Goal: Use online tool/utility: Utilize a website feature to perform a specific function

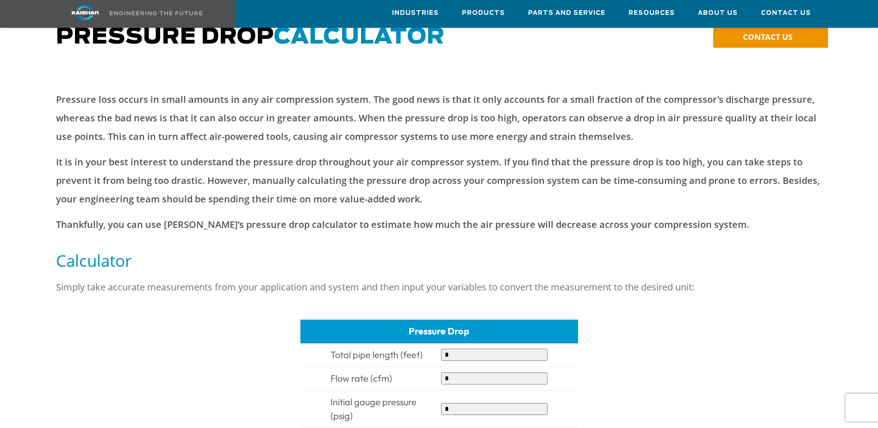
scroll to position [170, 0]
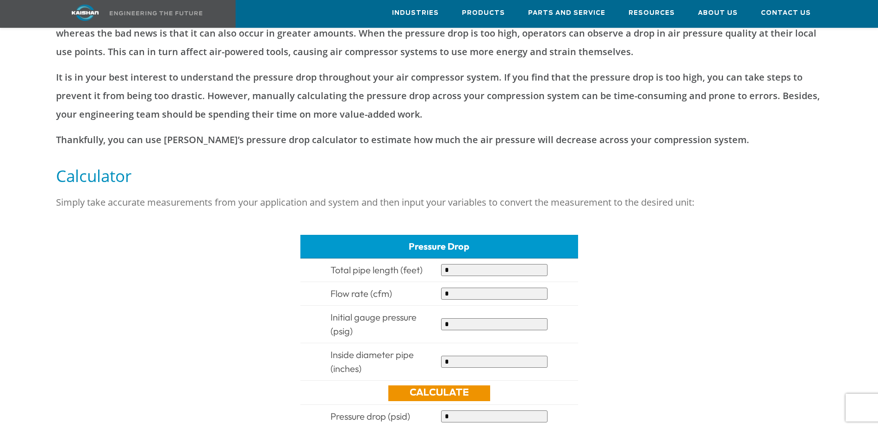
click at [508, 264] on input "*" at bounding box center [494, 270] width 106 height 12
type input "*"
type input "***"
type input "*"
type input "***"
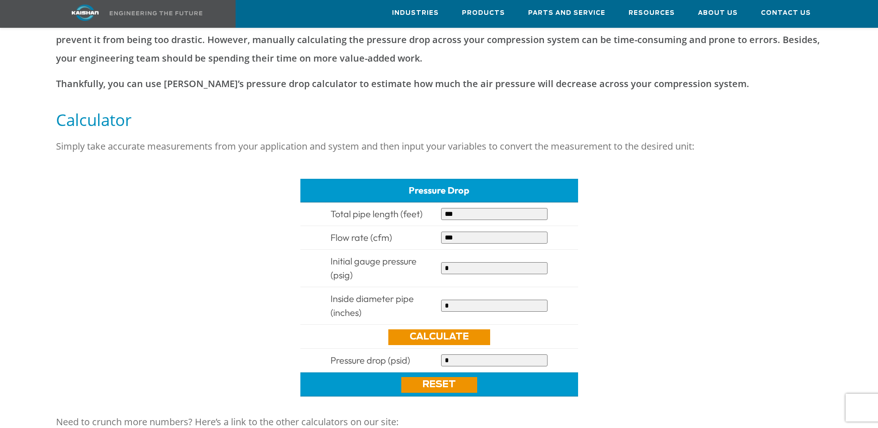
scroll to position [231, 0]
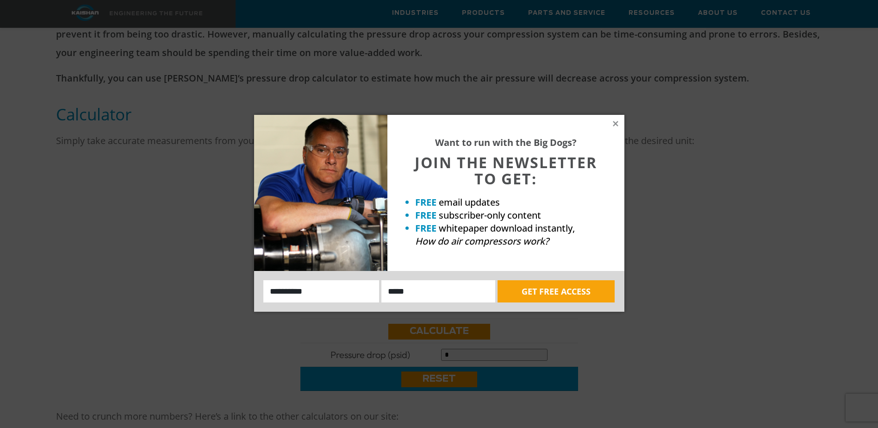
click at [619, 121] on div "Want to run with the Big Dogs? JOIN THE NEWSLETTER TO GET: FREE email updates F…" at bounding box center [505, 193] width 237 height 156
click at [616, 121] on icon at bounding box center [616, 123] width 8 height 8
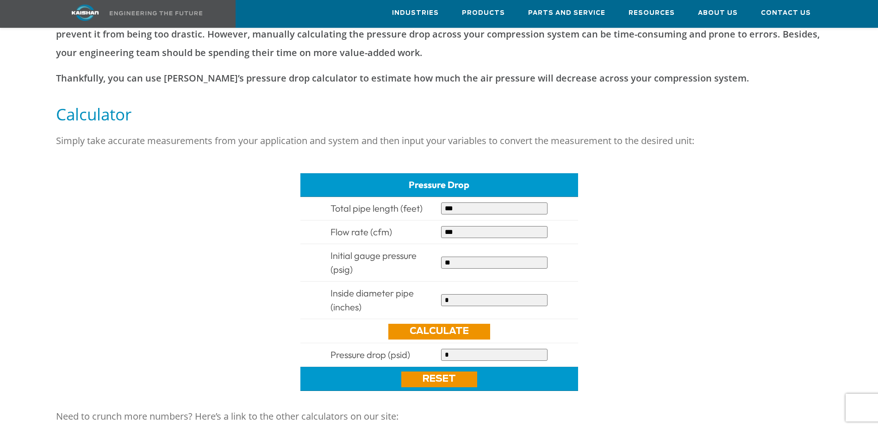
type input "**"
type input "*"
click at [425, 324] on link "Calculate" at bounding box center [439, 332] width 102 height 16
type input "**********"
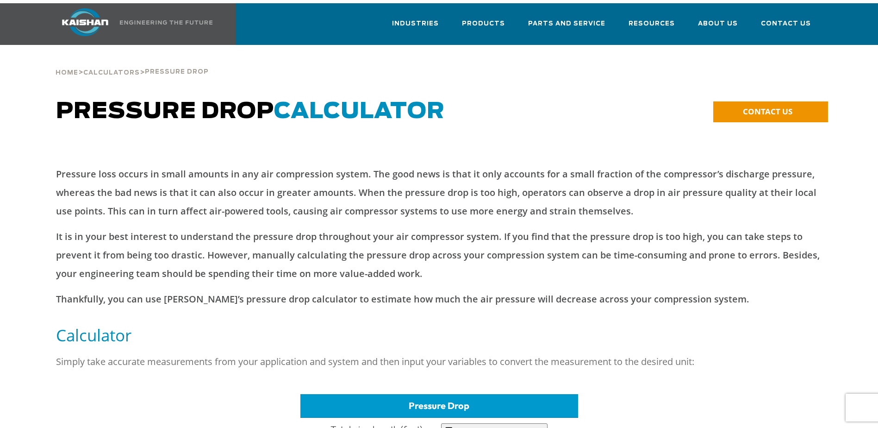
scroll to position [0, 0]
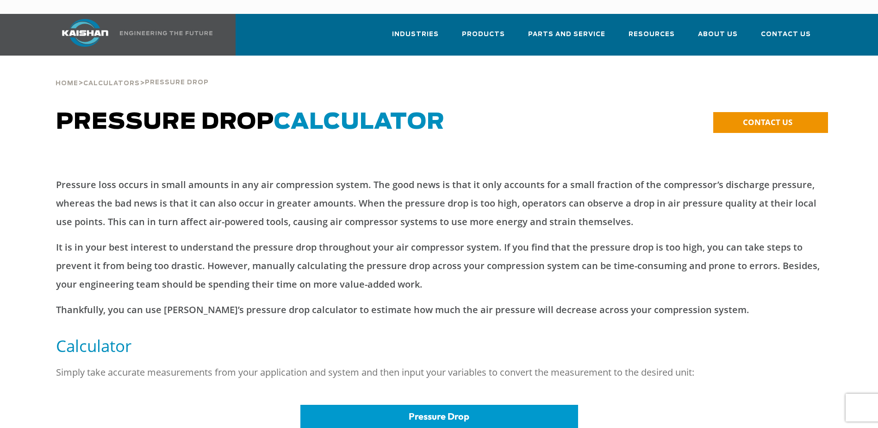
click at [232, 111] on span "Pressure Drop CALCULATOR" at bounding box center [250, 122] width 389 height 22
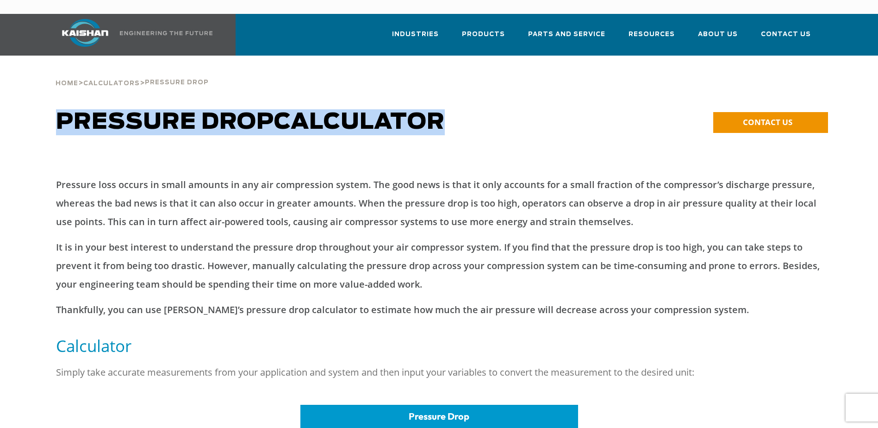
click at [232, 111] on span "Pressure Drop CALCULATOR" at bounding box center [250, 122] width 389 height 22
copy span "Pressure Drop CALCULATOR"
click at [128, 81] on span "Calculators" at bounding box center [111, 84] width 56 height 6
click at [69, 111] on span "Pressure Drop CALCULATOR" at bounding box center [250, 122] width 389 height 22
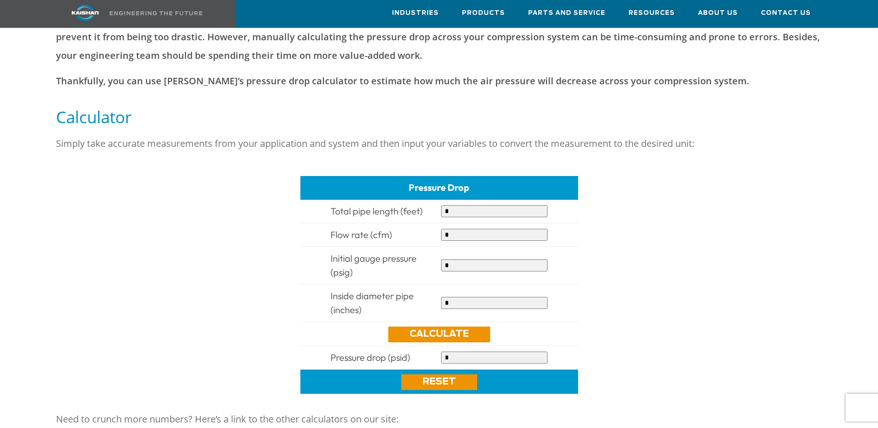
scroll to position [231, 0]
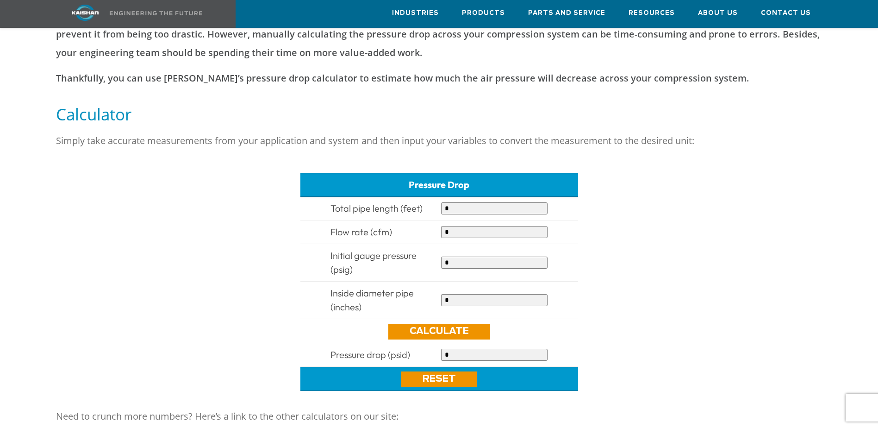
click at [100, 190] on div "Pressure Drop Total pipe length (feet) * Flow rate (cfm) * Initial gauge pressu…" at bounding box center [439, 281] width 767 height 231
click at [21, 166] on div at bounding box center [439, 281] width 878 height 231
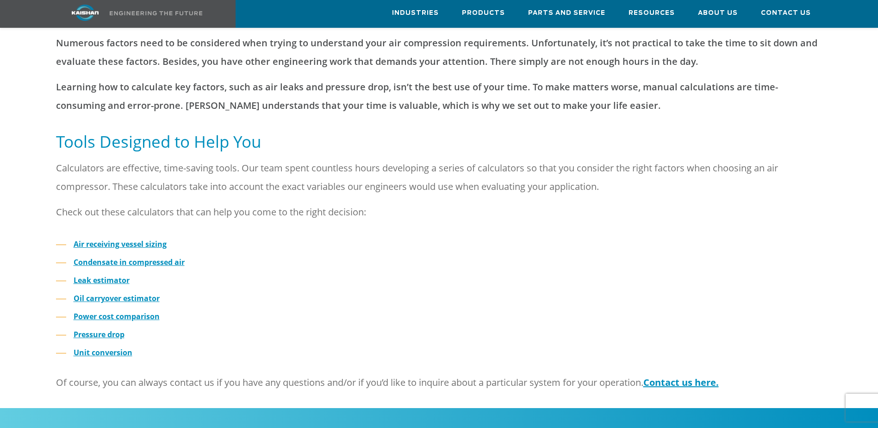
scroll to position [154, 0]
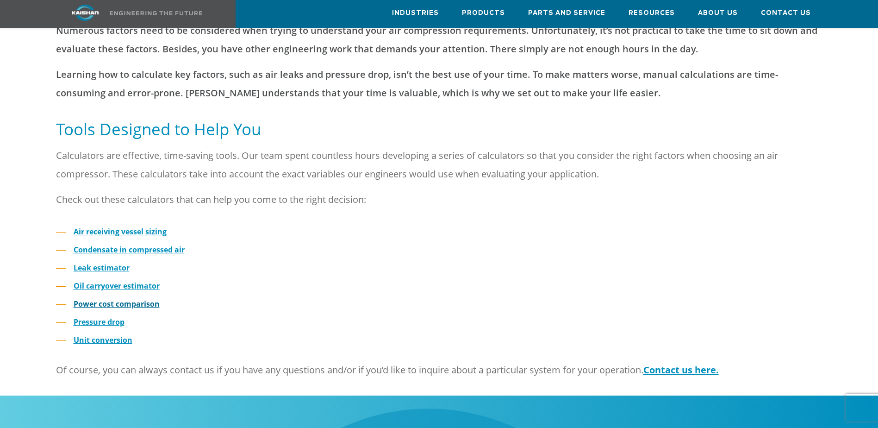
click at [127, 299] on strong "Power cost comparison" at bounding box center [117, 304] width 86 height 10
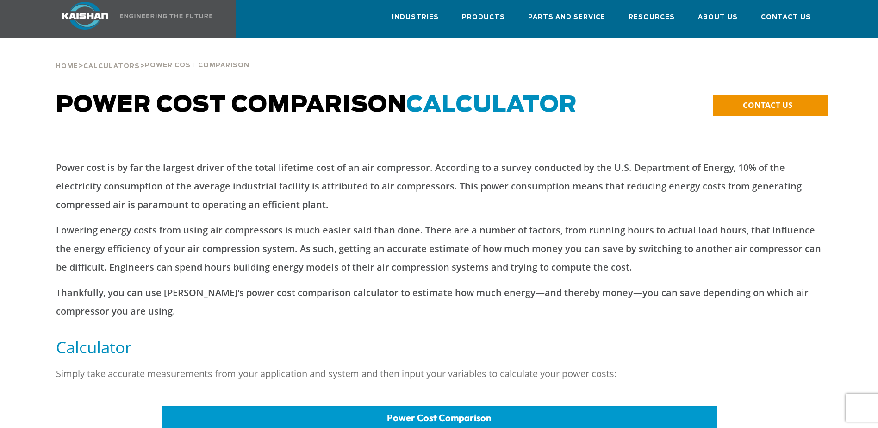
scroll to position [62, 0]
